Goal: Information Seeking & Learning: Learn about a topic

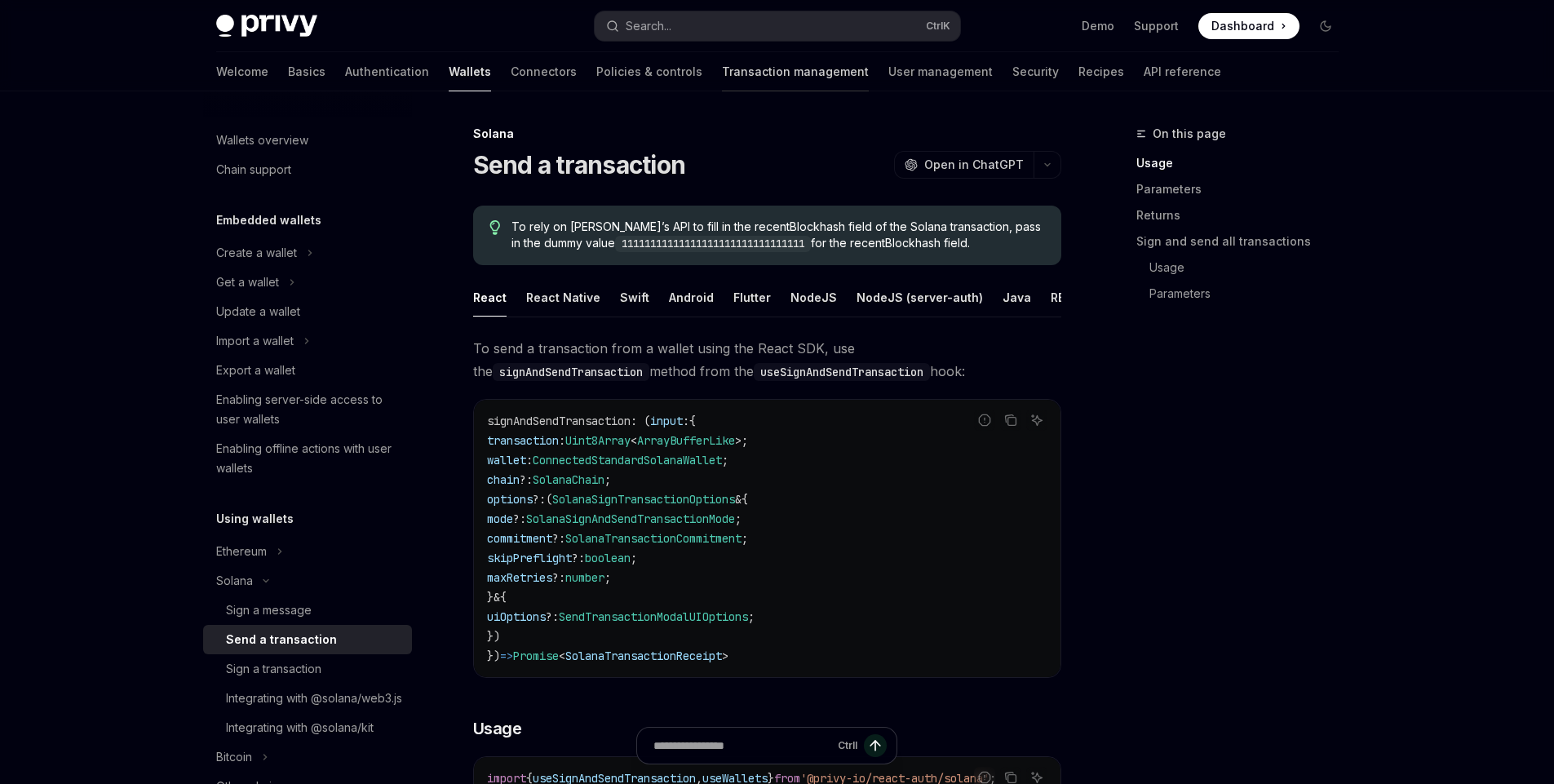
scroll to position [1, 0]
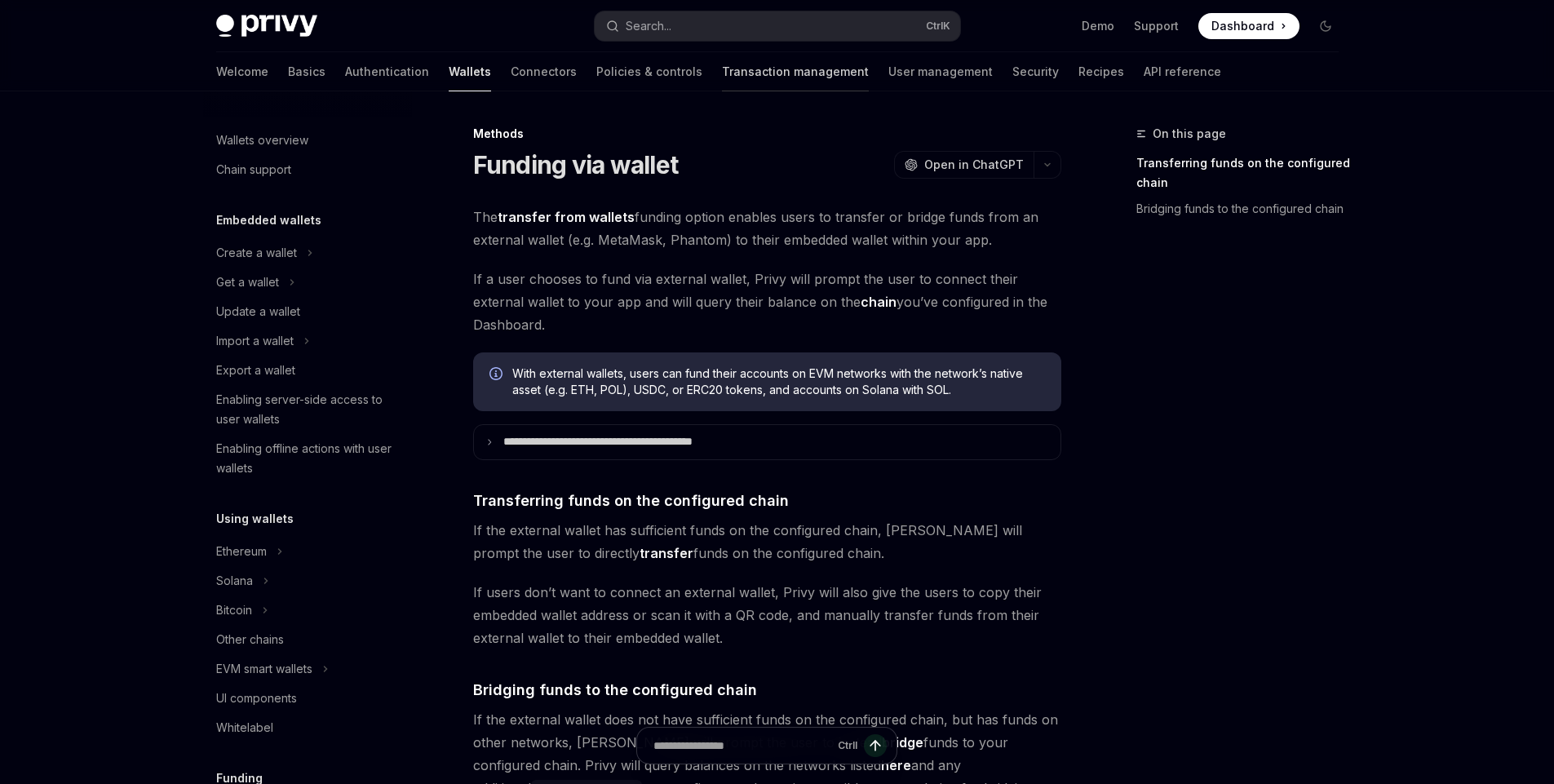
scroll to position [481, 0]
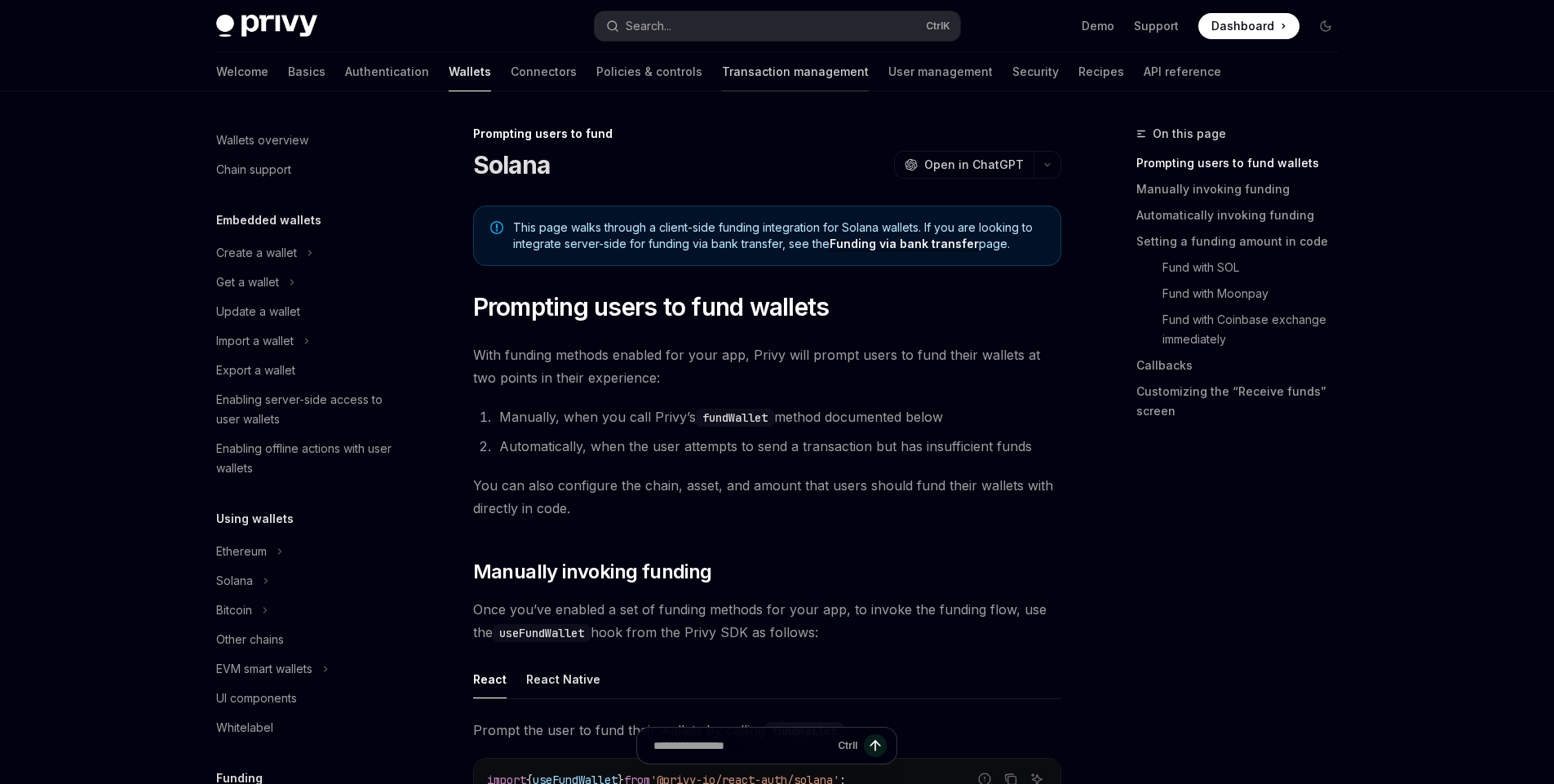
scroll to position [520, 0]
